Goal: Information Seeking & Learning: Check status

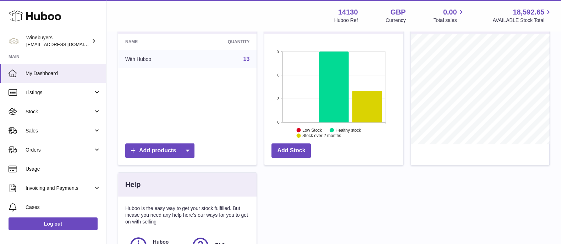
scroll to position [129, 0]
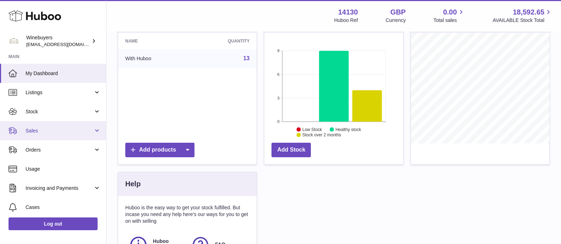
click at [59, 137] on link "Sales" at bounding box center [53, 130] width 106 height 19
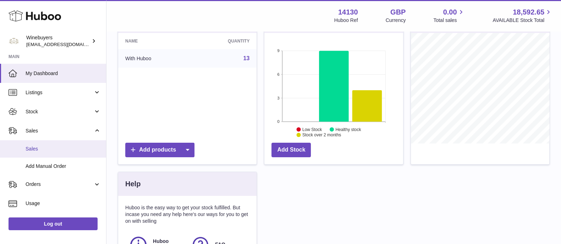
click at [46, 146] on span "Sales" at bounding box center [63, 149] width 75 height 7
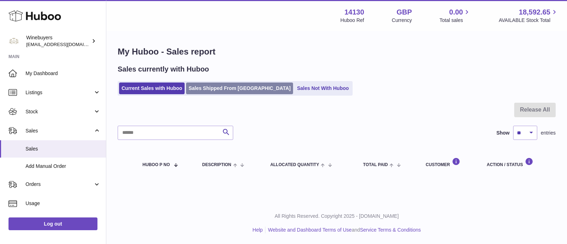
click at [234, 91] on link "Sales Shipped From [GEOGRAPHIC_DATA]" at bounding box center [239, 89] width 107 height 12
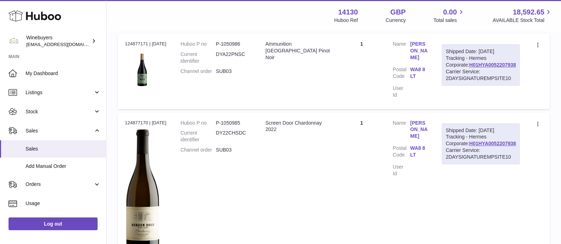
scroll to position [172, 0]
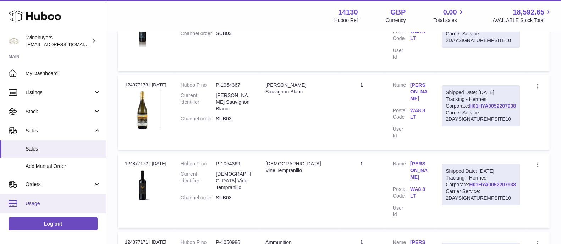
click at [43, 200] on link "Usage" at bounding box center [53, 203] width 106 height 19
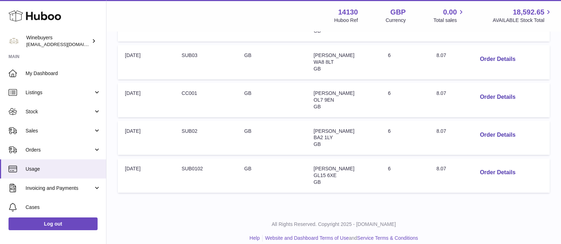
scroll to position [359, 0]
